Goal: Task Accomplishment & Management: Manage account settings

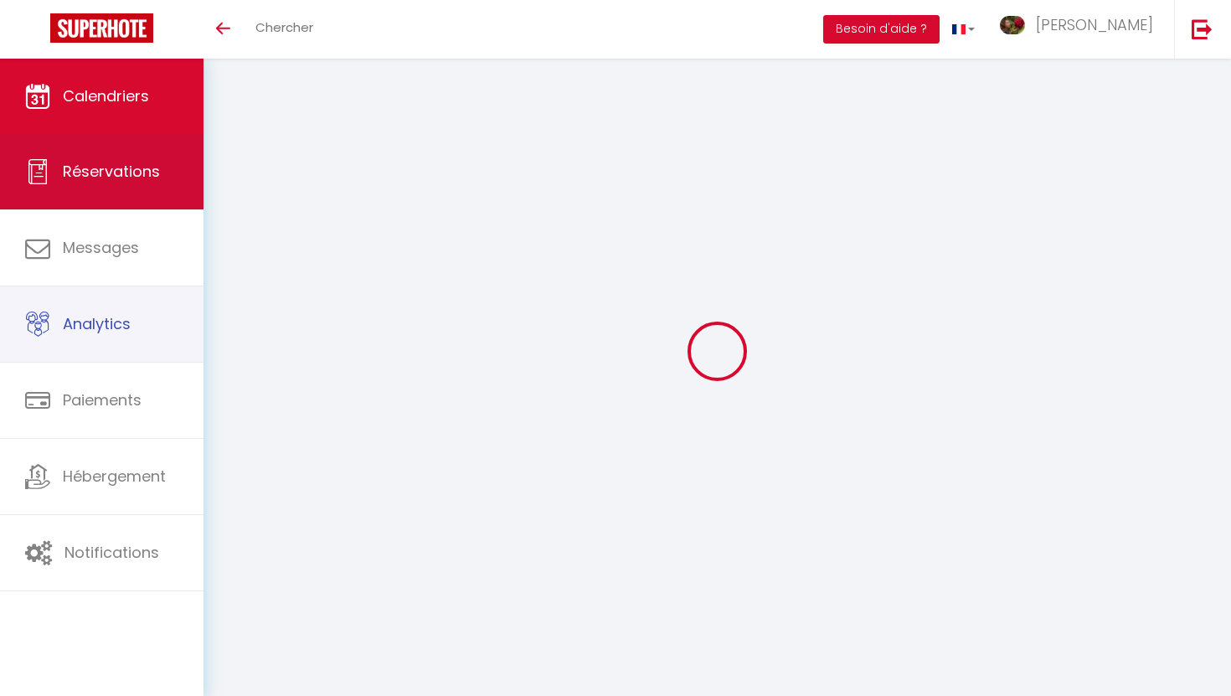
select select
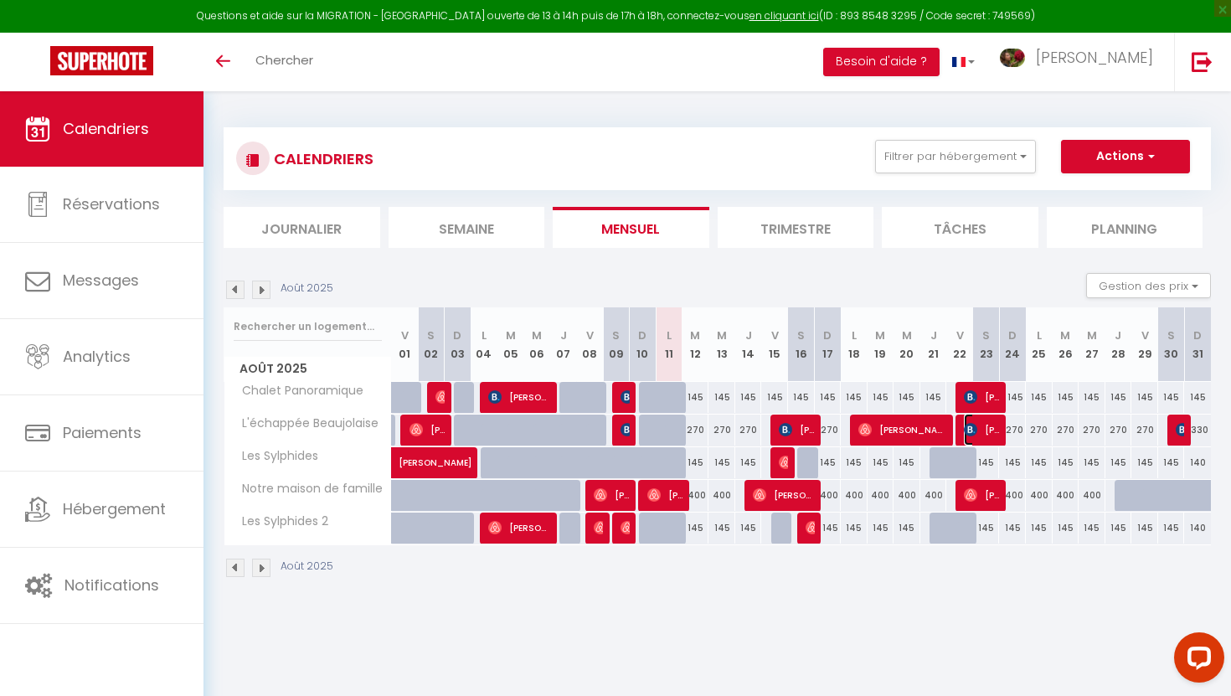
click at [974, 433] on img at bounding box center [970, 429] width 13 height 13
select select "OK"
select select "KO"
select select "0"
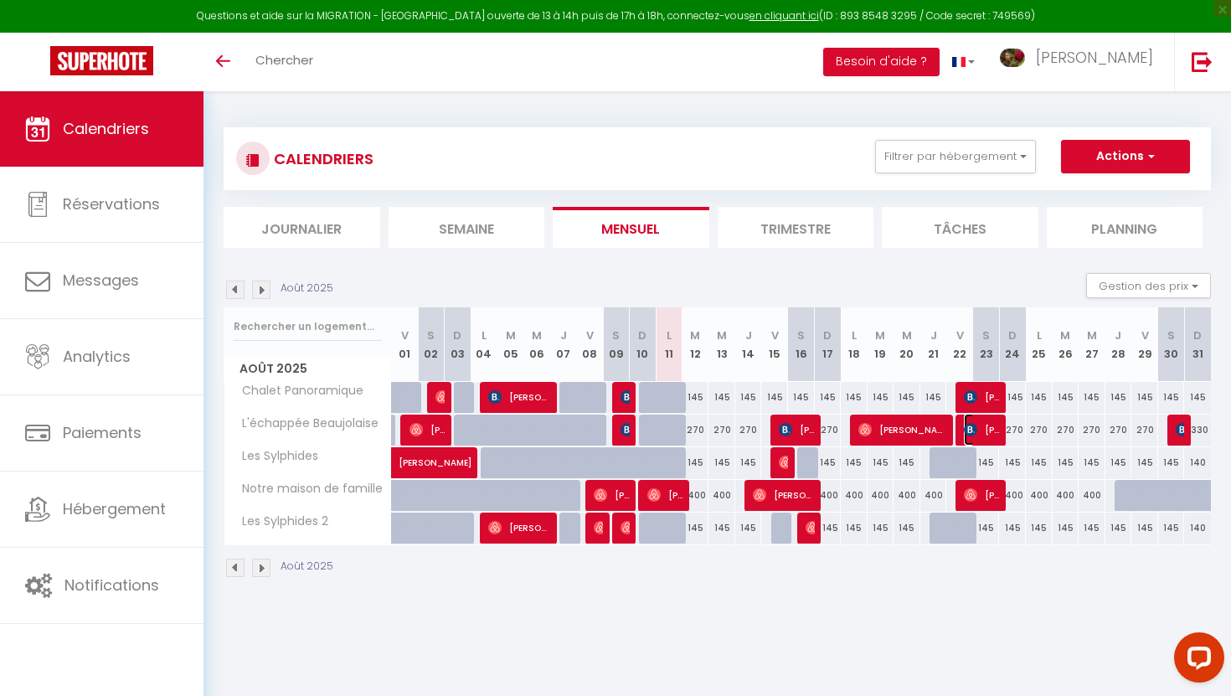
select select "1"
select select
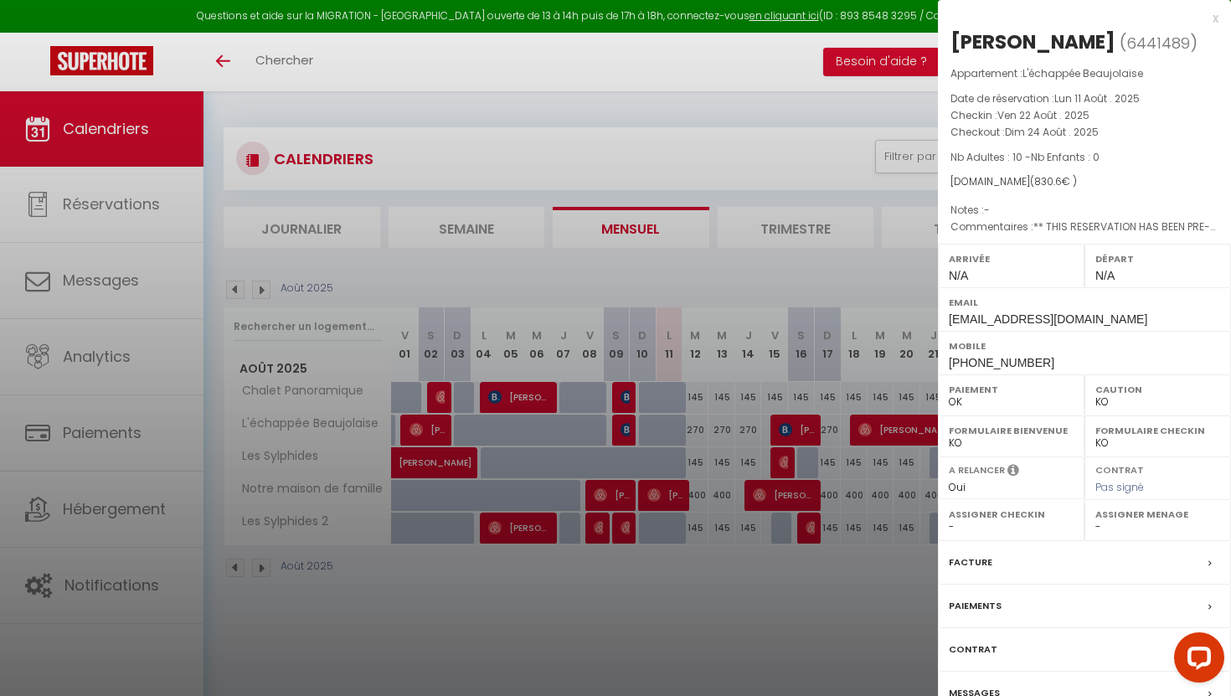
click at [854, 178] on div at bounding box center [615, 348] width 1231 height 696
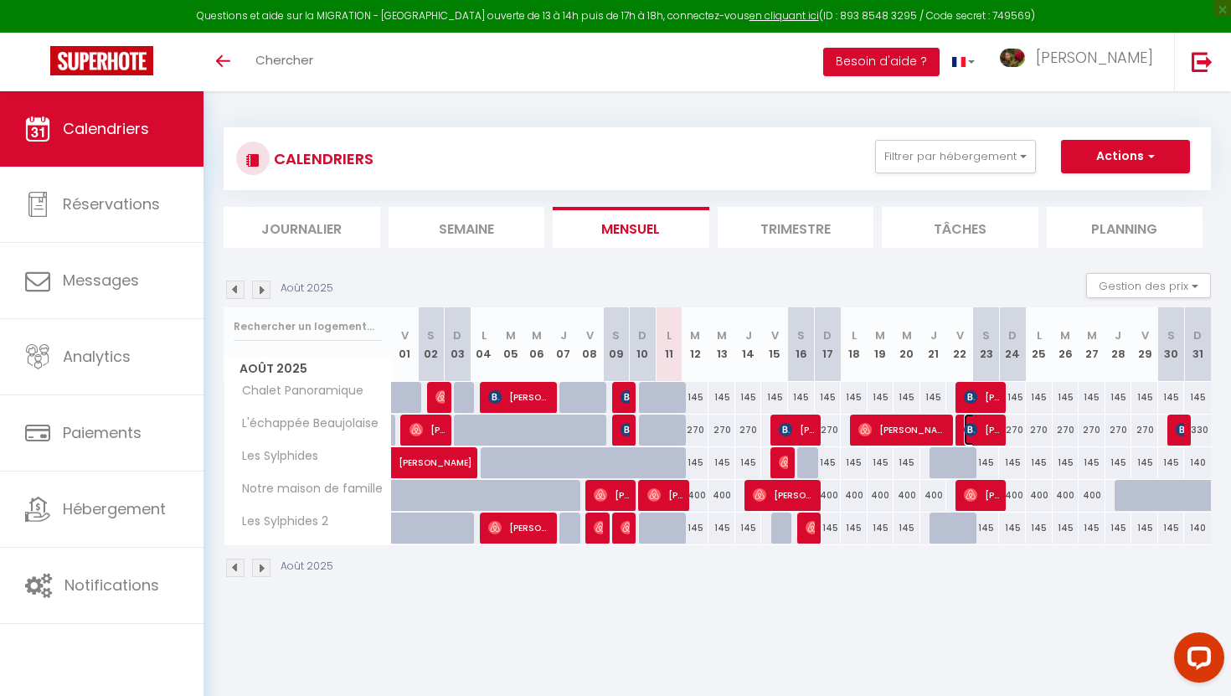
click at [982, 434] on span "[PERSON_NAME]" at bounding box center [982, 430] width 36 height 32
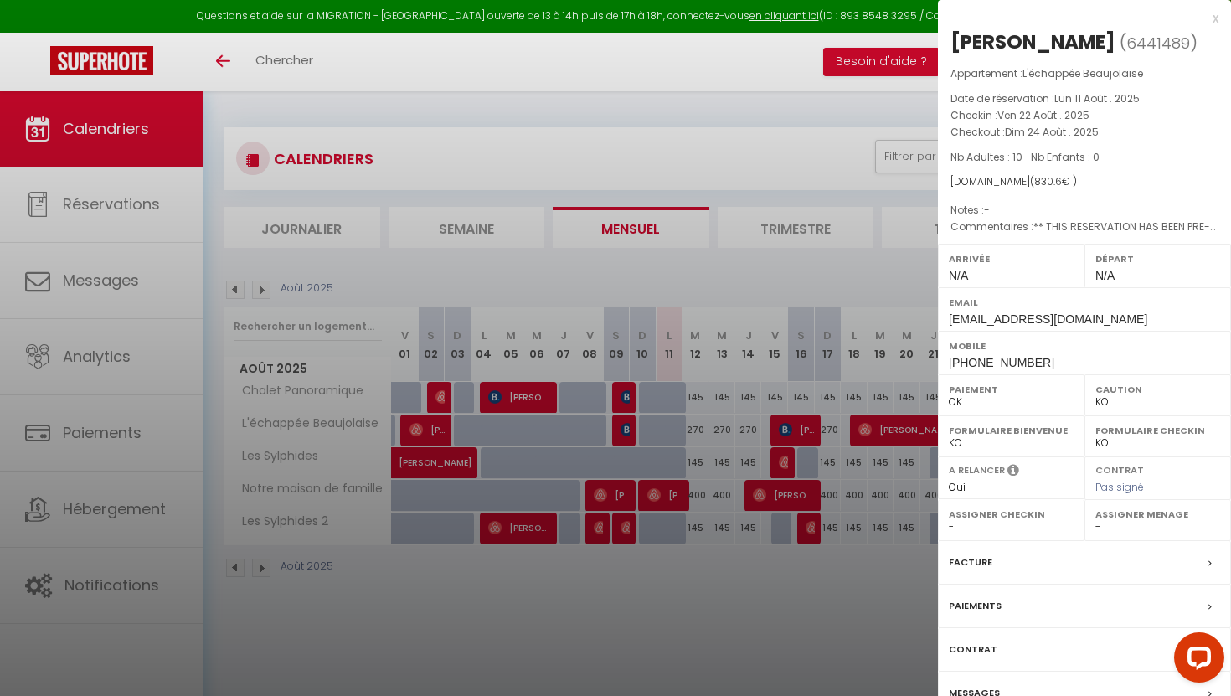
click at [910, 107] on div at bounding box center [615, 348] width 1231 height 696
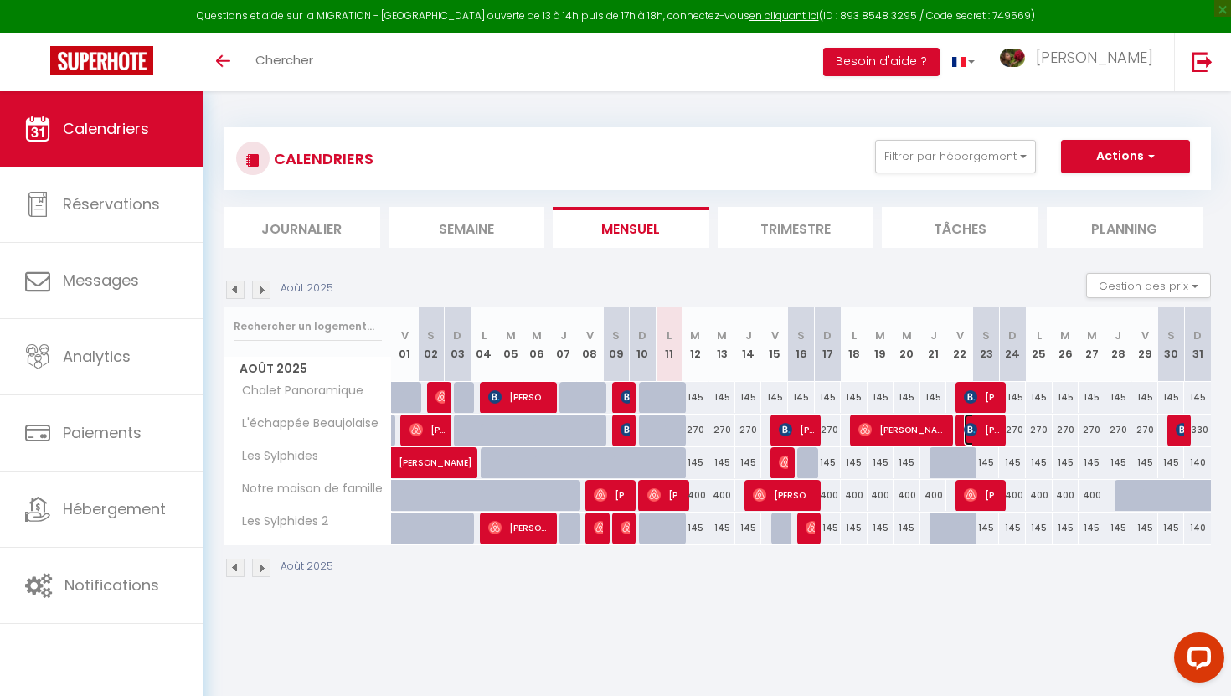
click at [970, 439] on span "[PERSON_NAME]" at bounding box center [982, 430] width 36 height 32
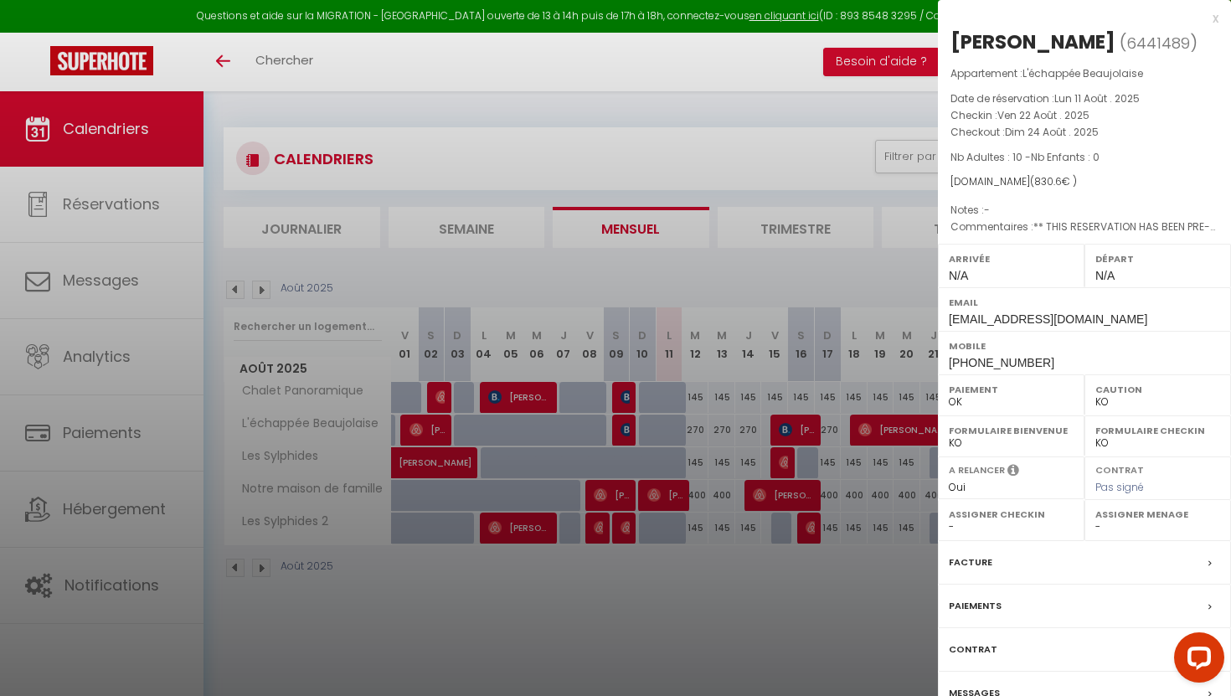
click at [750, 581] on div at bounding box center [615, 348] width 1231 height 696
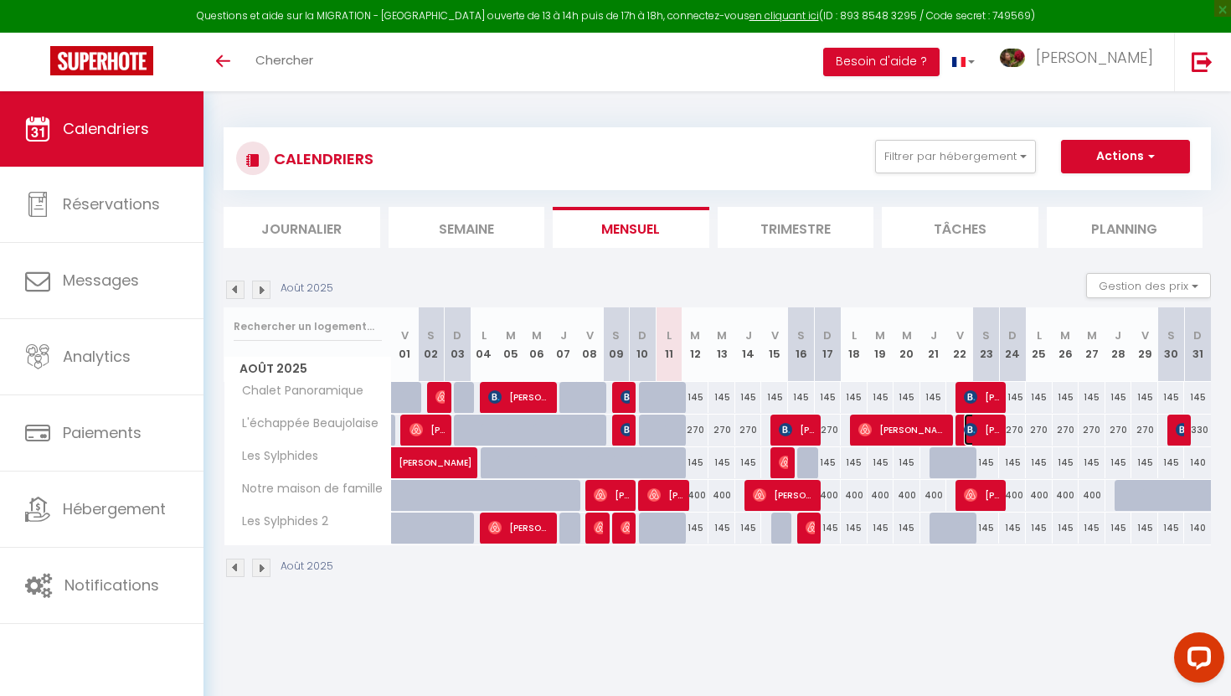
click at [982, 436] on span "[PERSON_NAME]" at bounding box center [982, 430] width 36 height 32
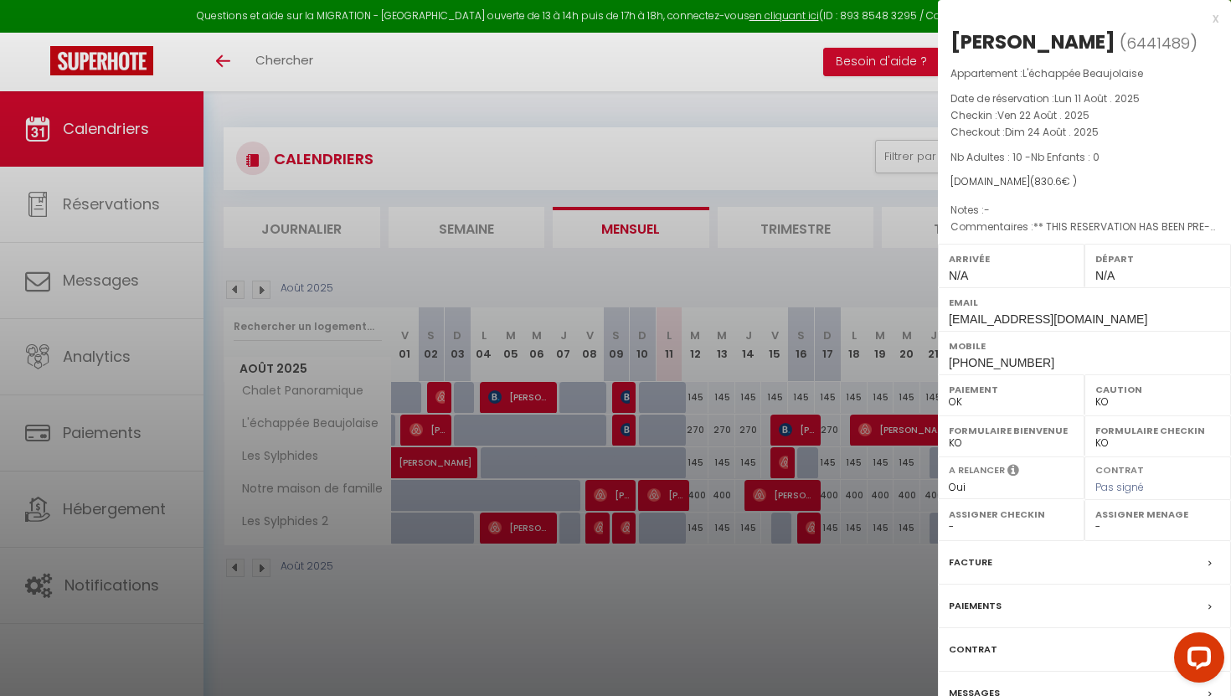
click at [504, 64] on div at bounding box center [615, 348] width 1231 height 696
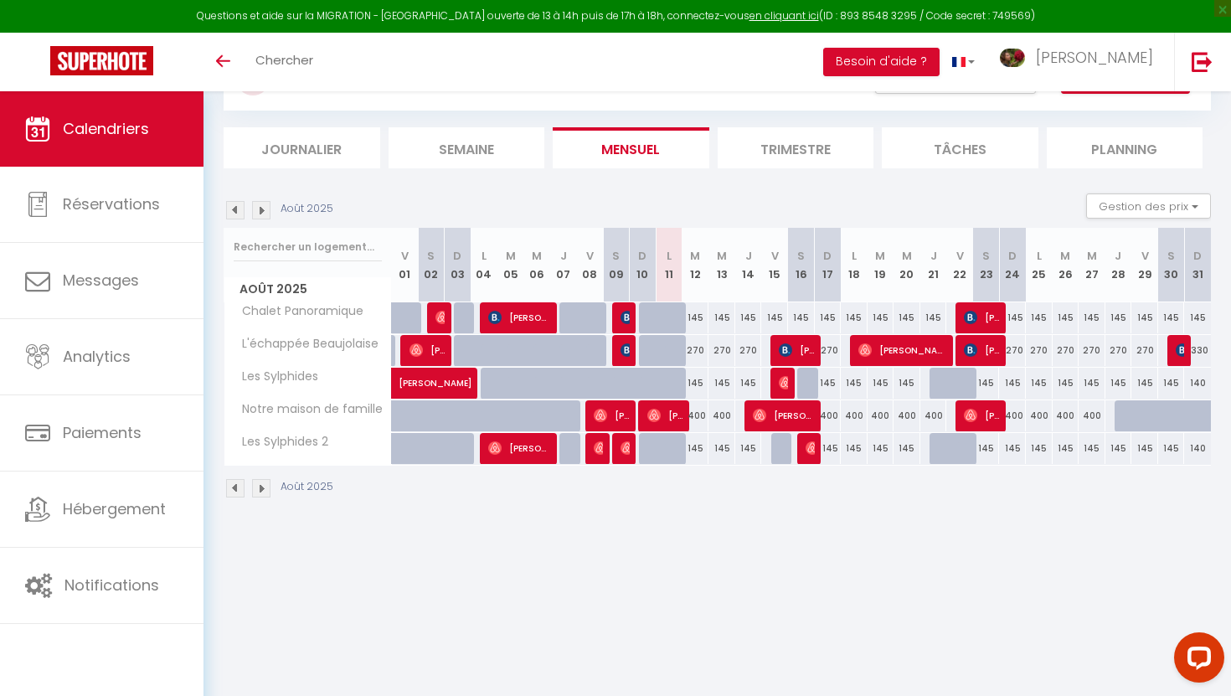
scroll to position [91, 0]
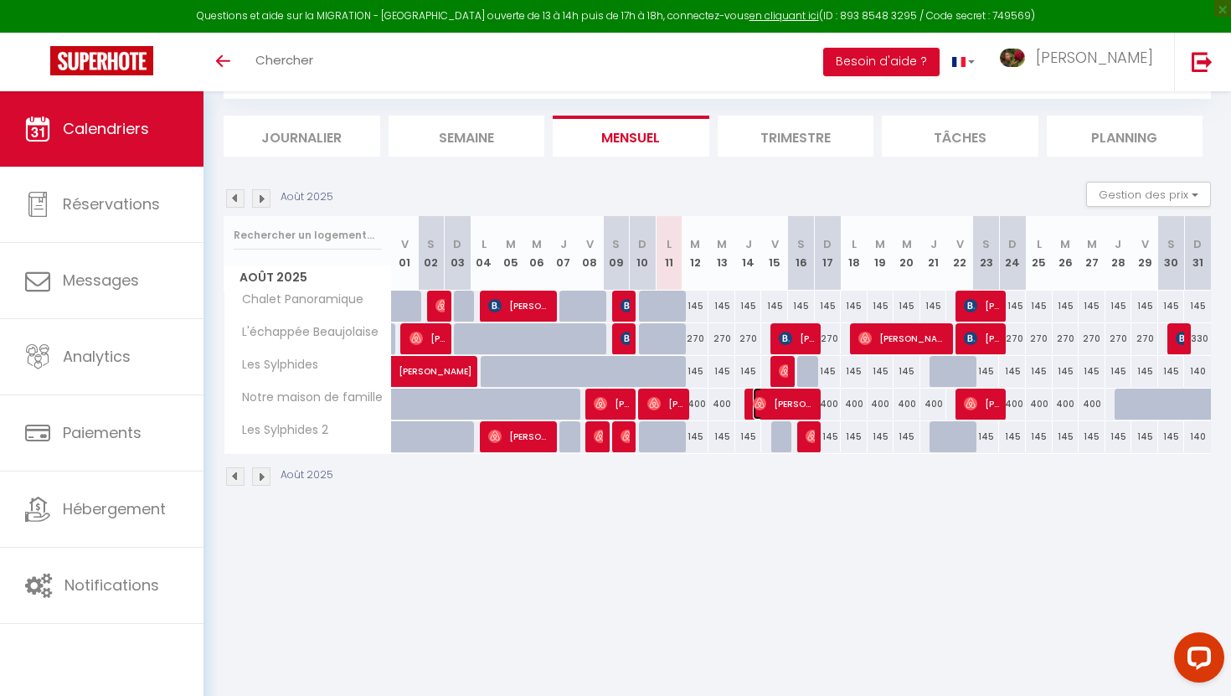
click at [758, 405] on img at bounding box center [759, 403] width 13 height 13
select select "OK"
